Goal: Transaction & Acquisition: Register for event/course

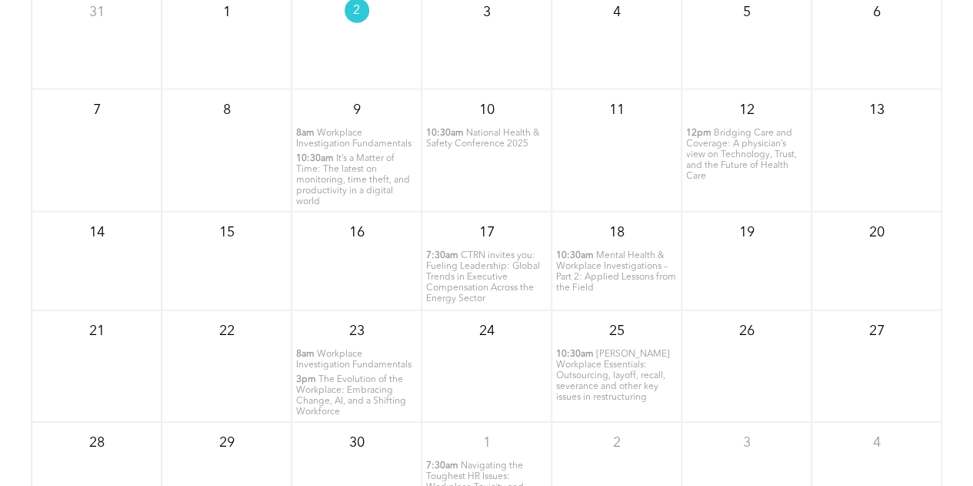
scroll to position [1857, 0]
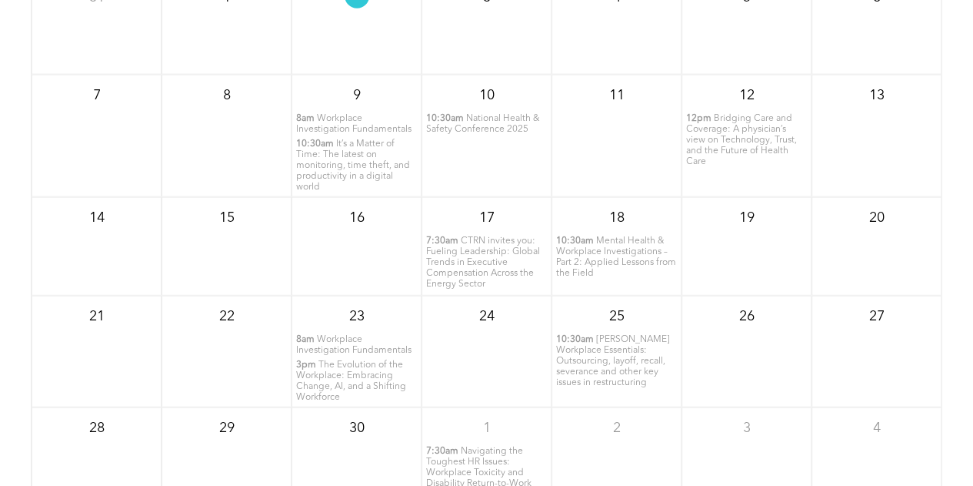
click at [457, 246] on p "7:30am CTRN invites you: Fueling Leadership: Global Trends in Executive Compens…" at bounding box center [486, 262] width 121 height 54
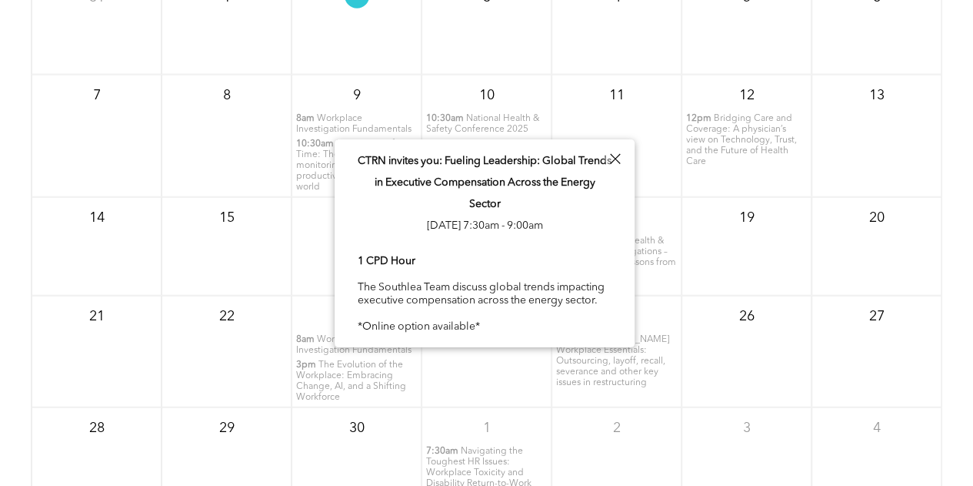
click at [617, 159] on div at bounding box center [615, 159] width 21 height 21
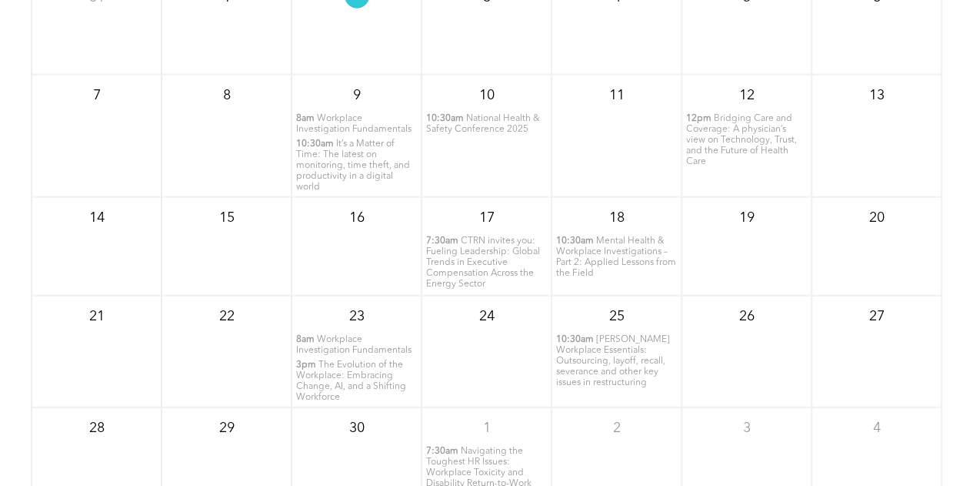
click at [382, 184] on span "It’s a Matter of Time: The latest on monitoring, time theft, and productivity i…" at bounding box center [353, 165] width 114 height 52
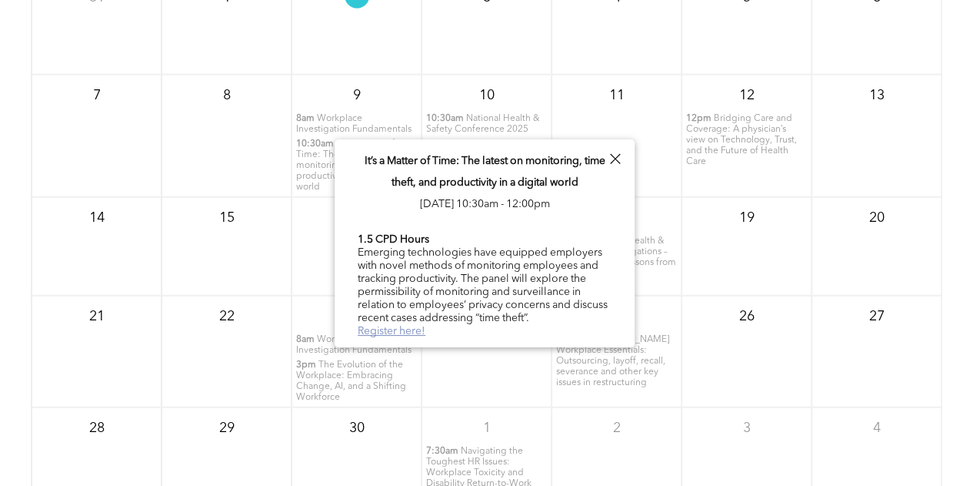
click at [411, 331] on link "Register here!" at bounding box center [392, 331] width 68 height 11
click at [616, 159] on div at bounding box center [615, 159] width 21 height 21
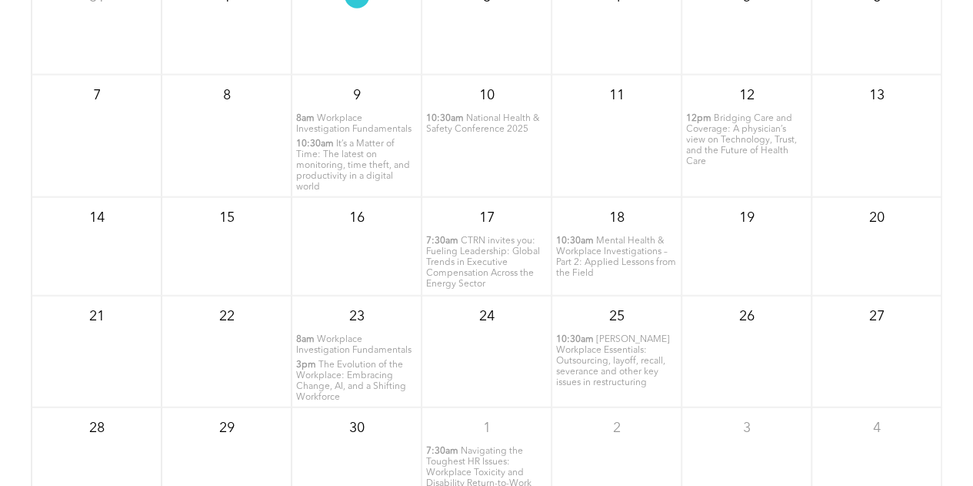
click at [609, 378] on span "Lancaster’s Workplace Essentials: Outsourcing, layoff, recall, severance and ot…" at bounding box center [613, 361] width 114 height 52
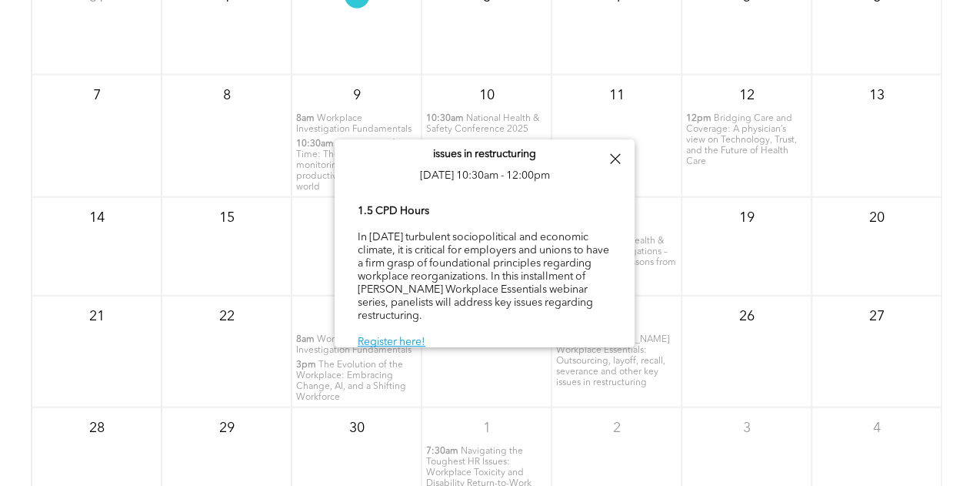
scroll to position [56, 0]
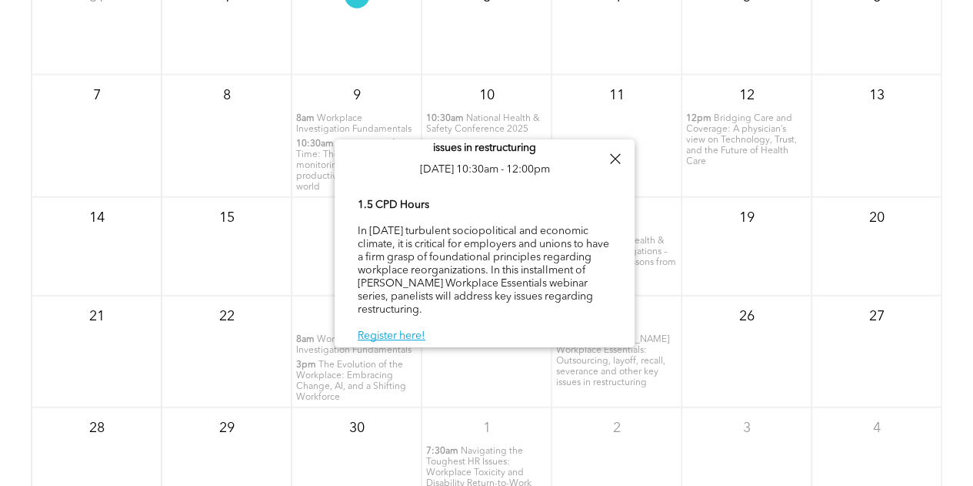
click at [411, 339] on div "1.5 CPD Hours In today’s turbulent sociopolitical and economic climate, it is c…" at bounding box center [485, 270] width 254 height 147
click at [403, 333] on link "Register here!" at bounding box center [392, 335] width 68 height 11
click at [619, 153] on div at bounding box center [615, 159] width 21 height 21
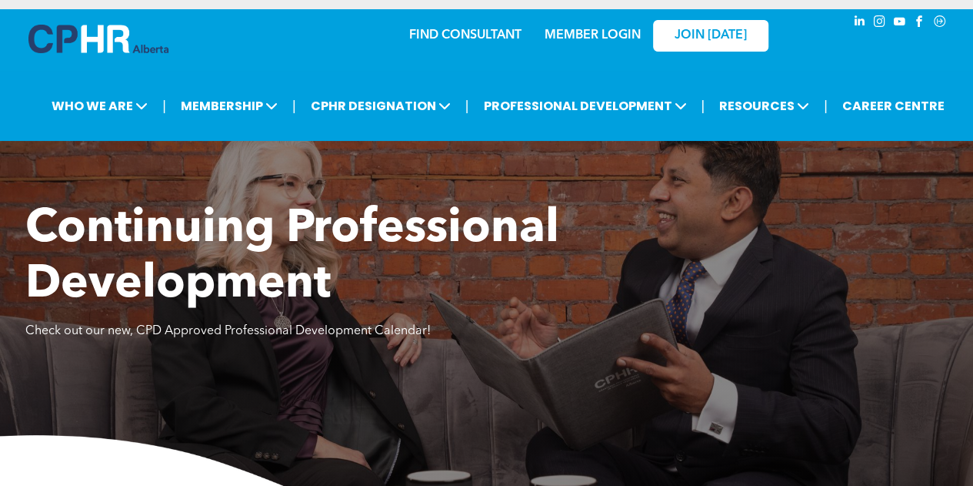
scroll to position [0, 0]
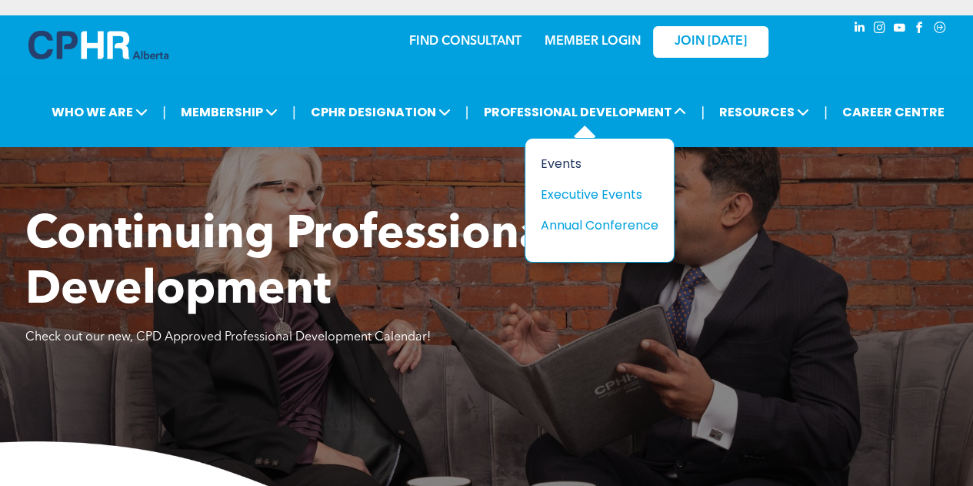
click at [573, 166] on div "Events" at bounding box center [594, 163] width 106 height 19
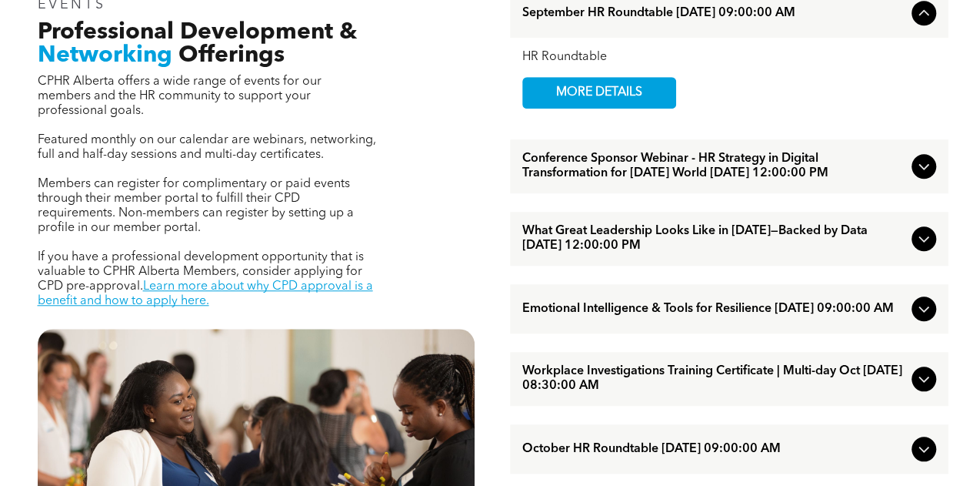
scroll to position [539, 0]
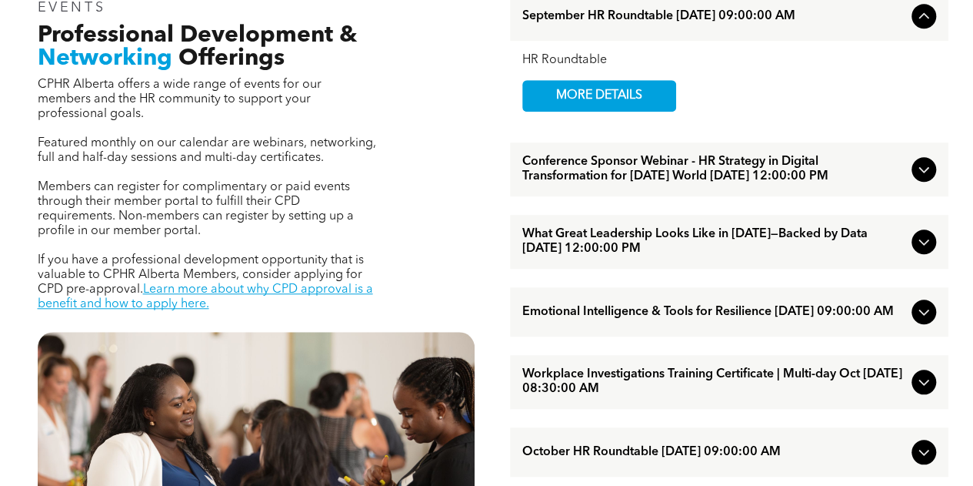
click at [919, 250] on icon at bounding box center [924, 241] width 18 height 18
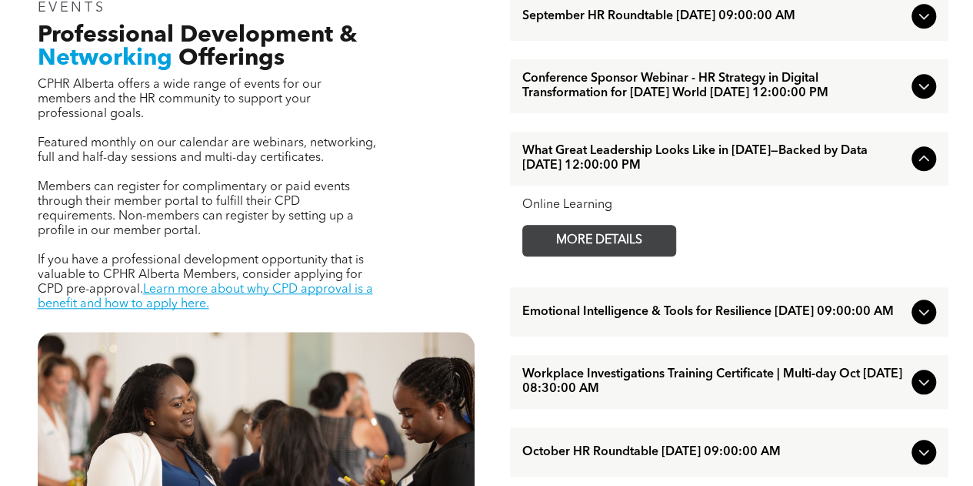
click at [650, 255] on span "MORE DETAILS" at bounding box center [600, 240] width 122 height 30
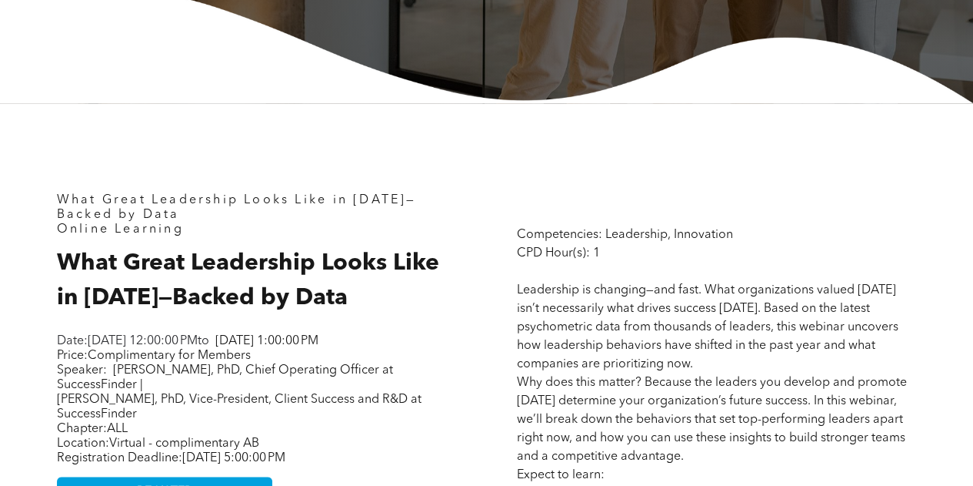
scroll to position [634, 0]
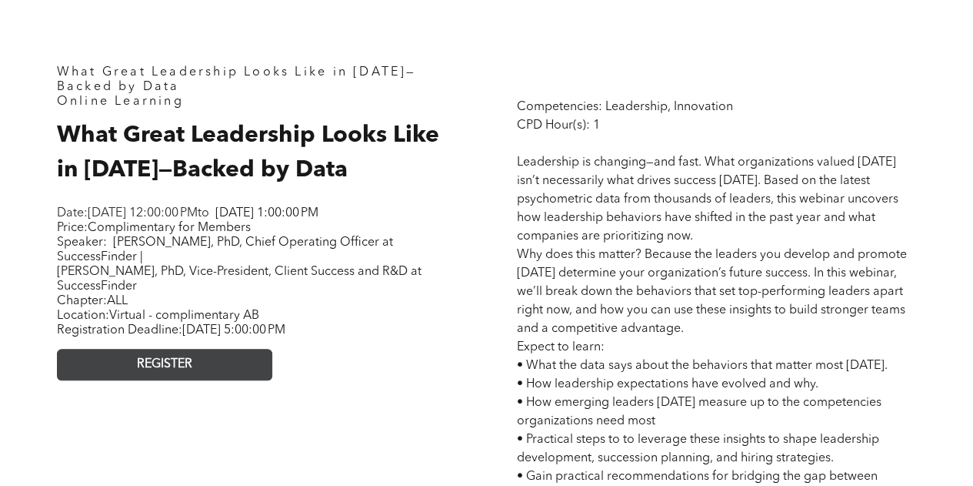
click at [222, 380] on link "REGISTER" at bounding box center [164, 365] width 215 height 32
